Goal: Task Accomplishment & Management: Manage account settings

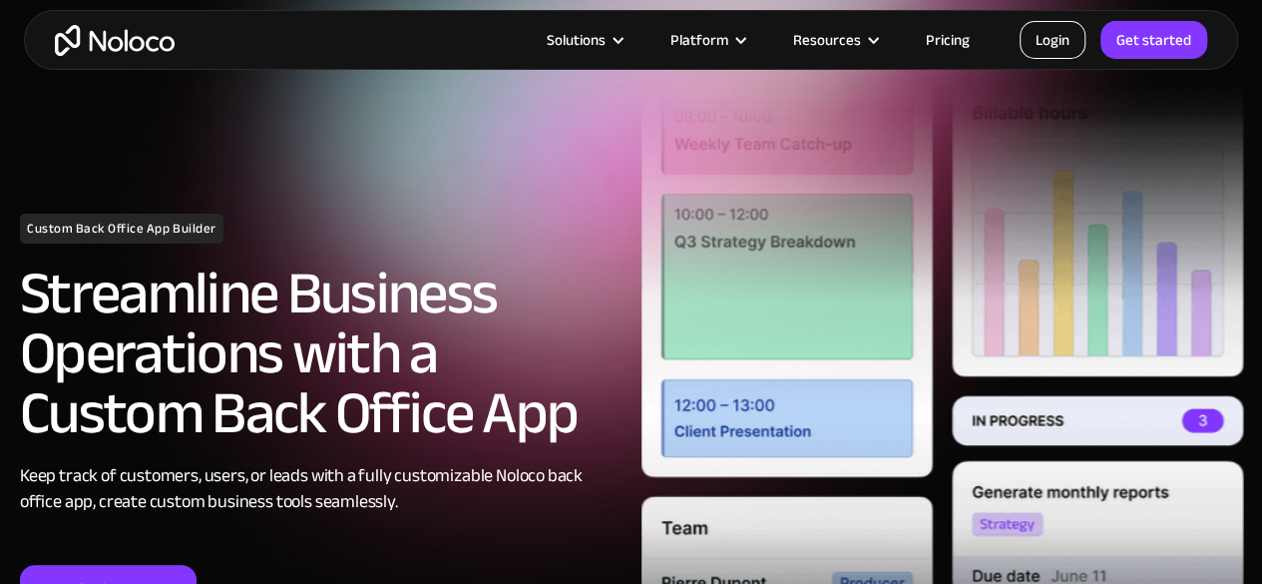
click at [1052, 41] on link "Login" at bounding box center [1053, 40] width 66 height 38
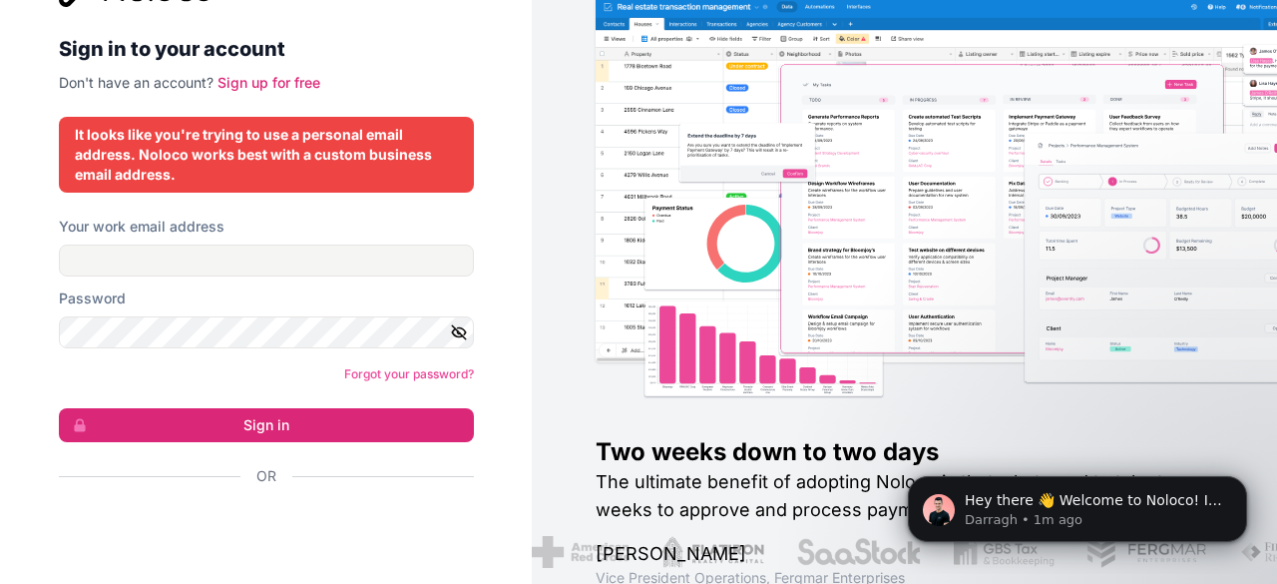
scroll to position [68, 0]
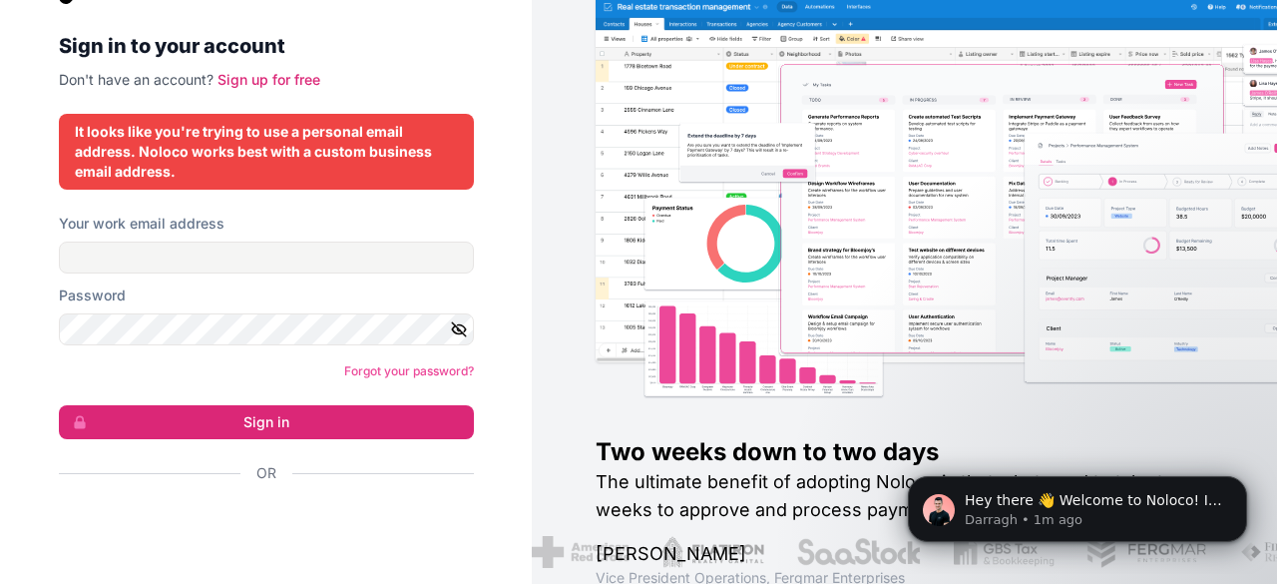
click at [292, 377] on div "Forgot your password?" at bounding box center [266, 371] width 415 height 20
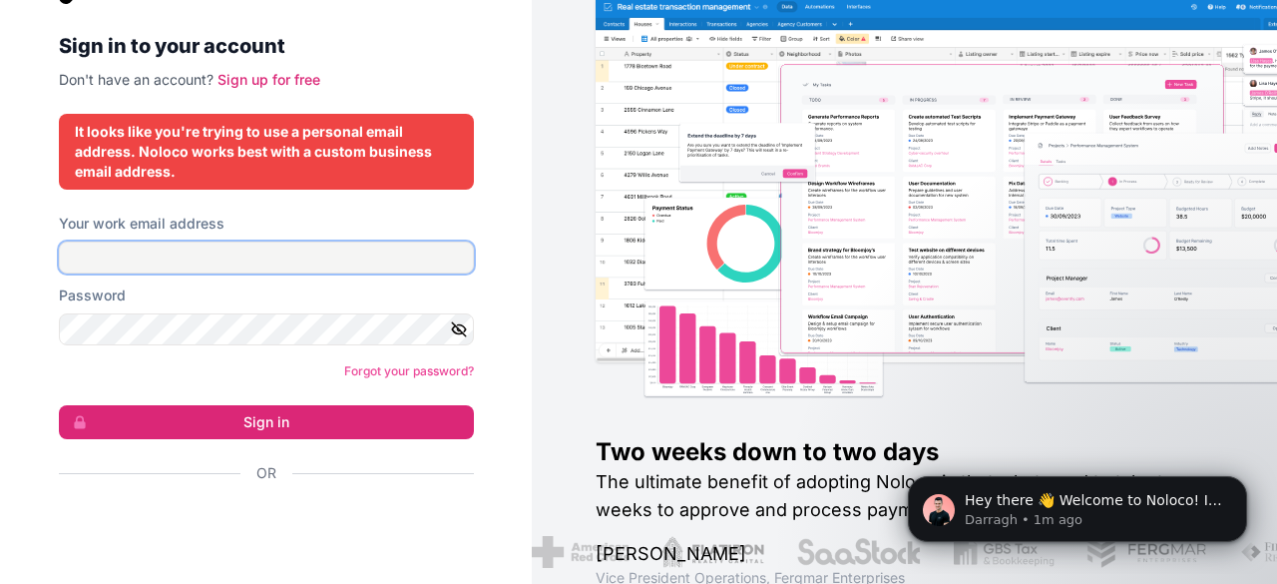
click at [355, 258] on input "Your work email address" at bounding box center [266, 258] width 415 height 32
type input "aryan7456yadav@gmail.com"
click at [201, 346] on form "Your work email address aryan7456yadav@gmail.com Password Forgot your password?…" at bounding box center [266, 383] width 415 height 339
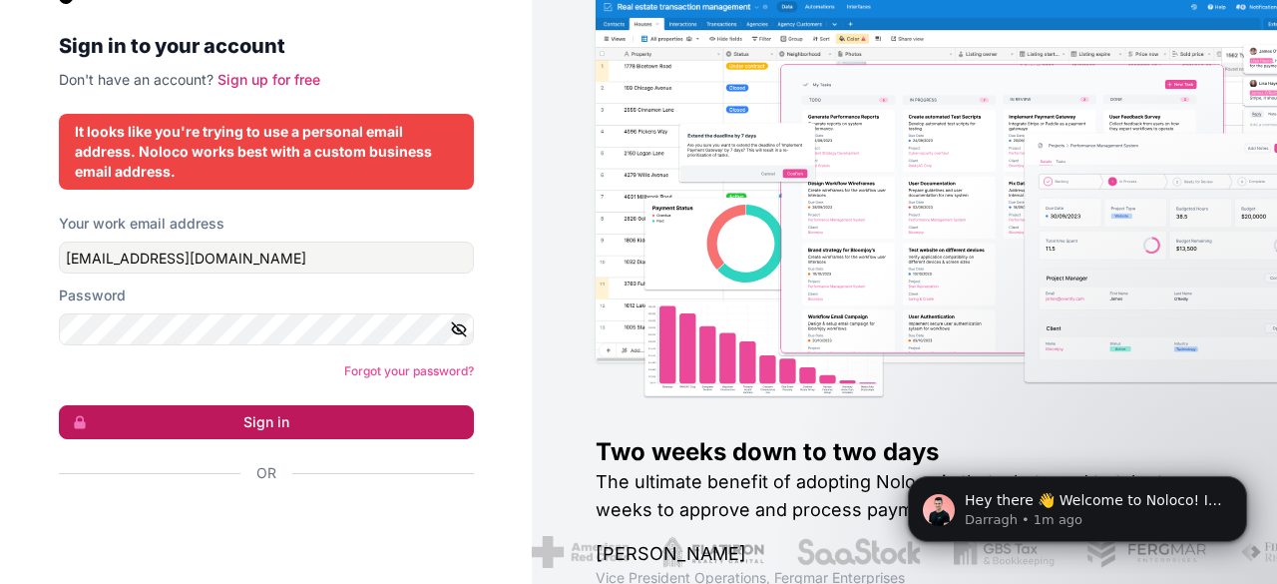
click at [196, 412] on button "Sign in" at bounding box center [266, 422] width 415 height 34
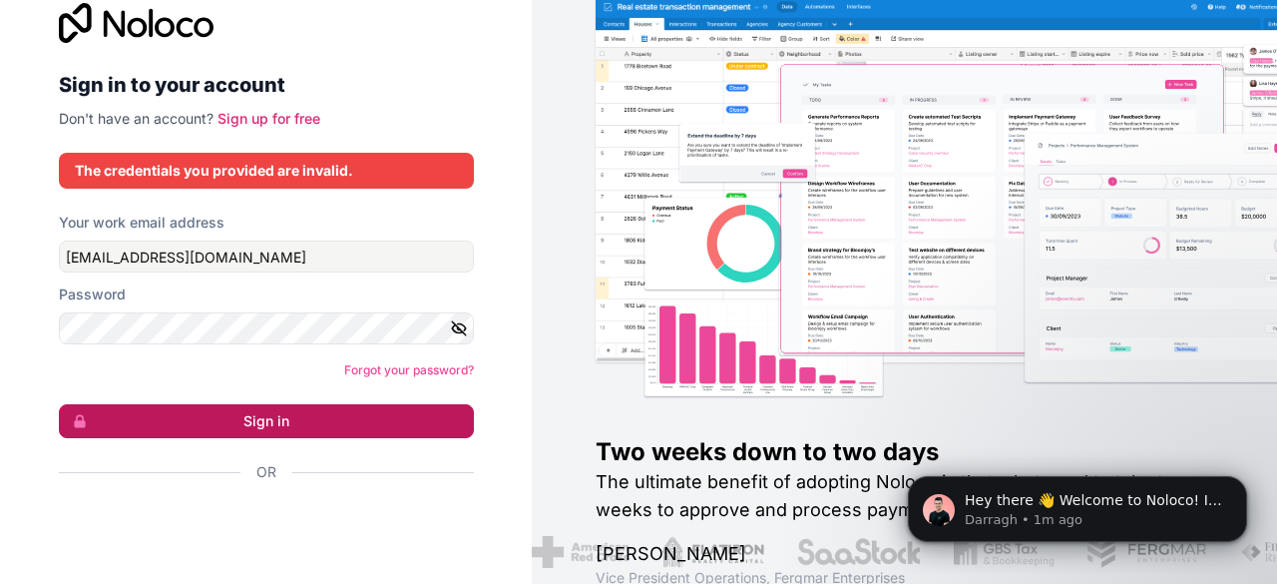
scroll to position [28, 0]
